Goal: Browse casually

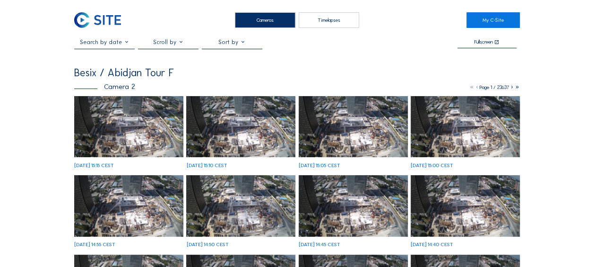
click at [121, 113] on img at bounding box center [128, 126] width 109 height 61
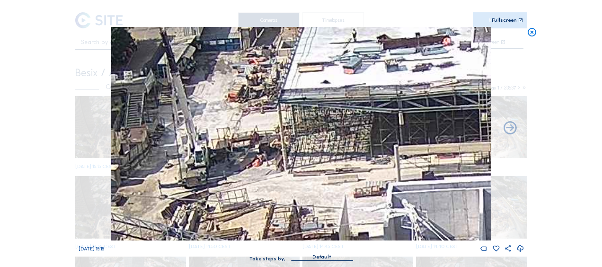
drag, startPoint x: 205, startPoint y: 116, endPoint x: 214, endPoint y: 157, distance: 41.6
click at [214, 157] on img at bounding box center [300, 133] width 379 height 213
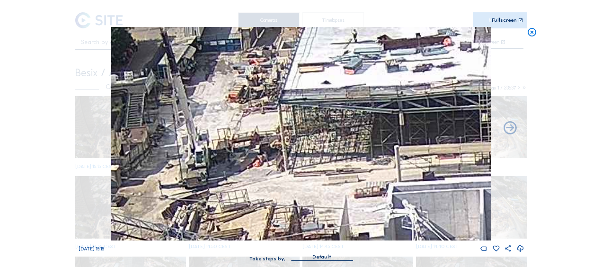
click at [530, 33] on icon at bounding box center [531, 32] width 10 height 11
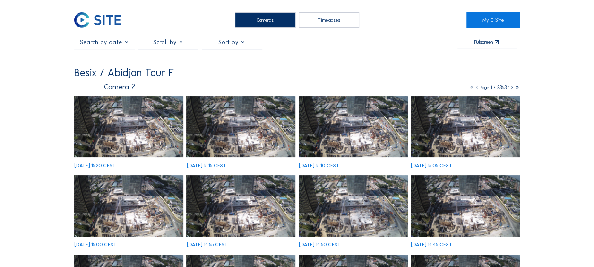
click at [118, 124] on img at bounding box center [128, 126] width 109 height 61
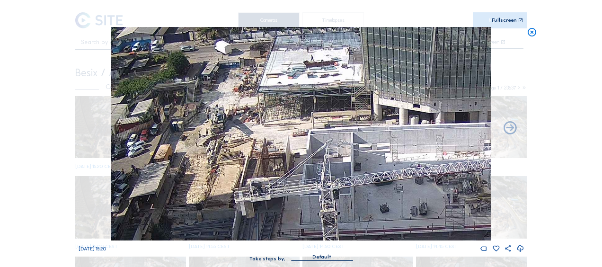
drag, startPoint x: 533, startPoint y: 37, endPoint x: 337, endPoint y: 43, distance: 196.8
click at [533, 37] on icon at bounding box center [531, 32] width 10 height 11
